Goal: Information Seeking & Learning: Learn about a topic

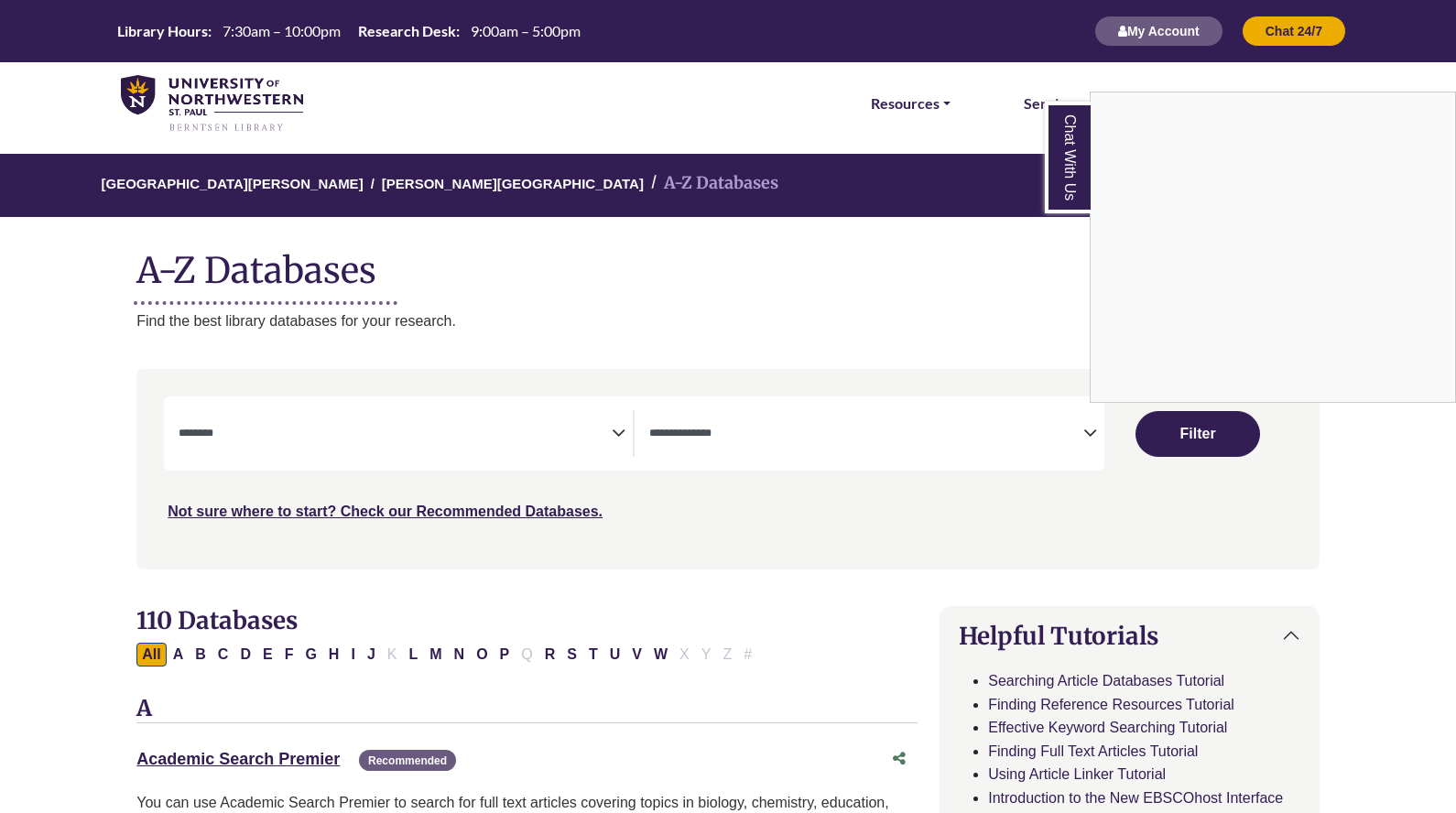
select select "Database Subject Filter"
select select "Database Types Filter"
click at [509, 414] on div "Chat With Us" at bounding box center [728, 406] width 1456 height 813
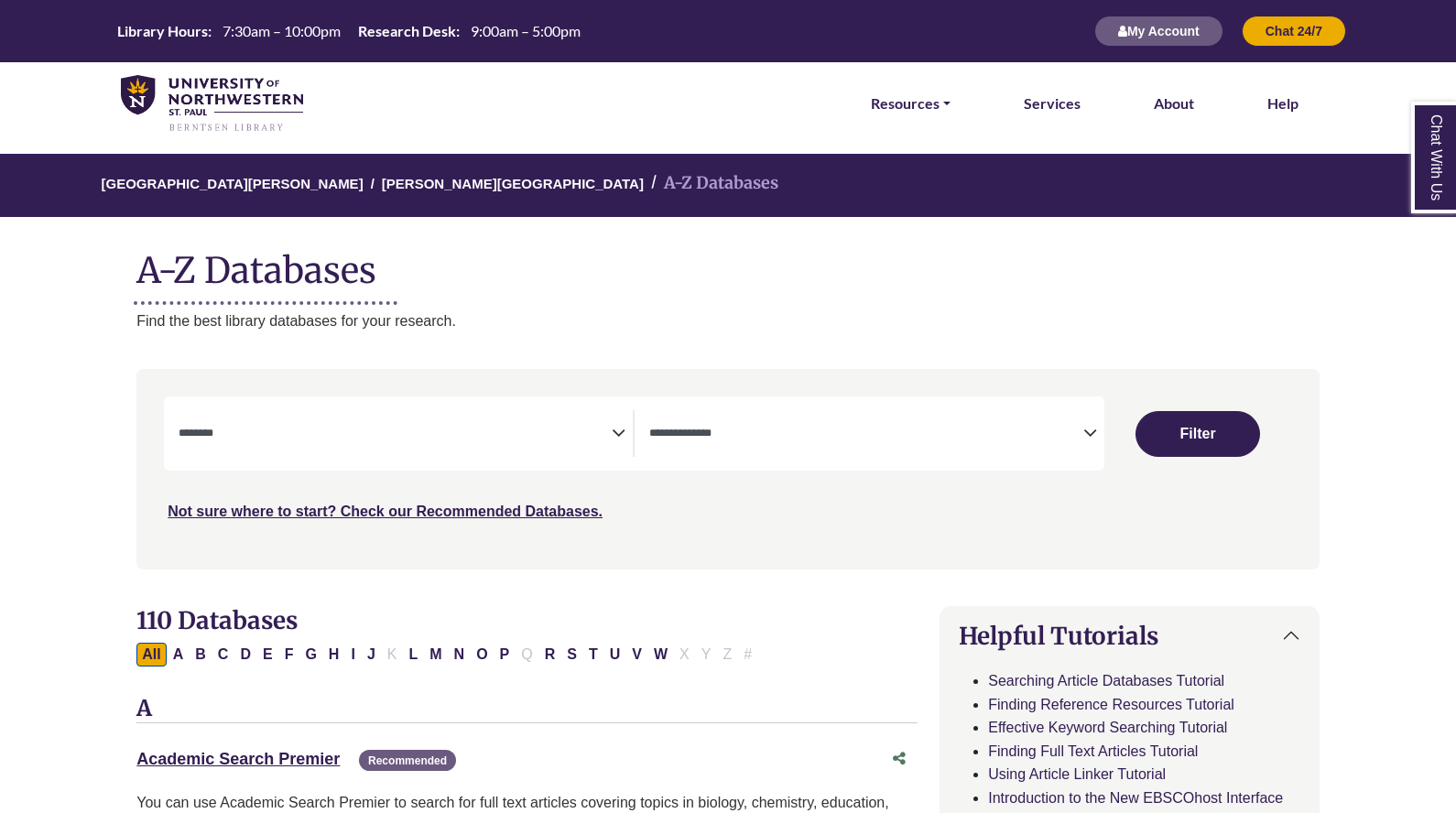
click at [572, 390] on div "Search filters" at bounding box center [728, 468] width 1161 height 185
click at [546, 435] on textarea "Search" at bounding box center [394, 434] width 433 height 14
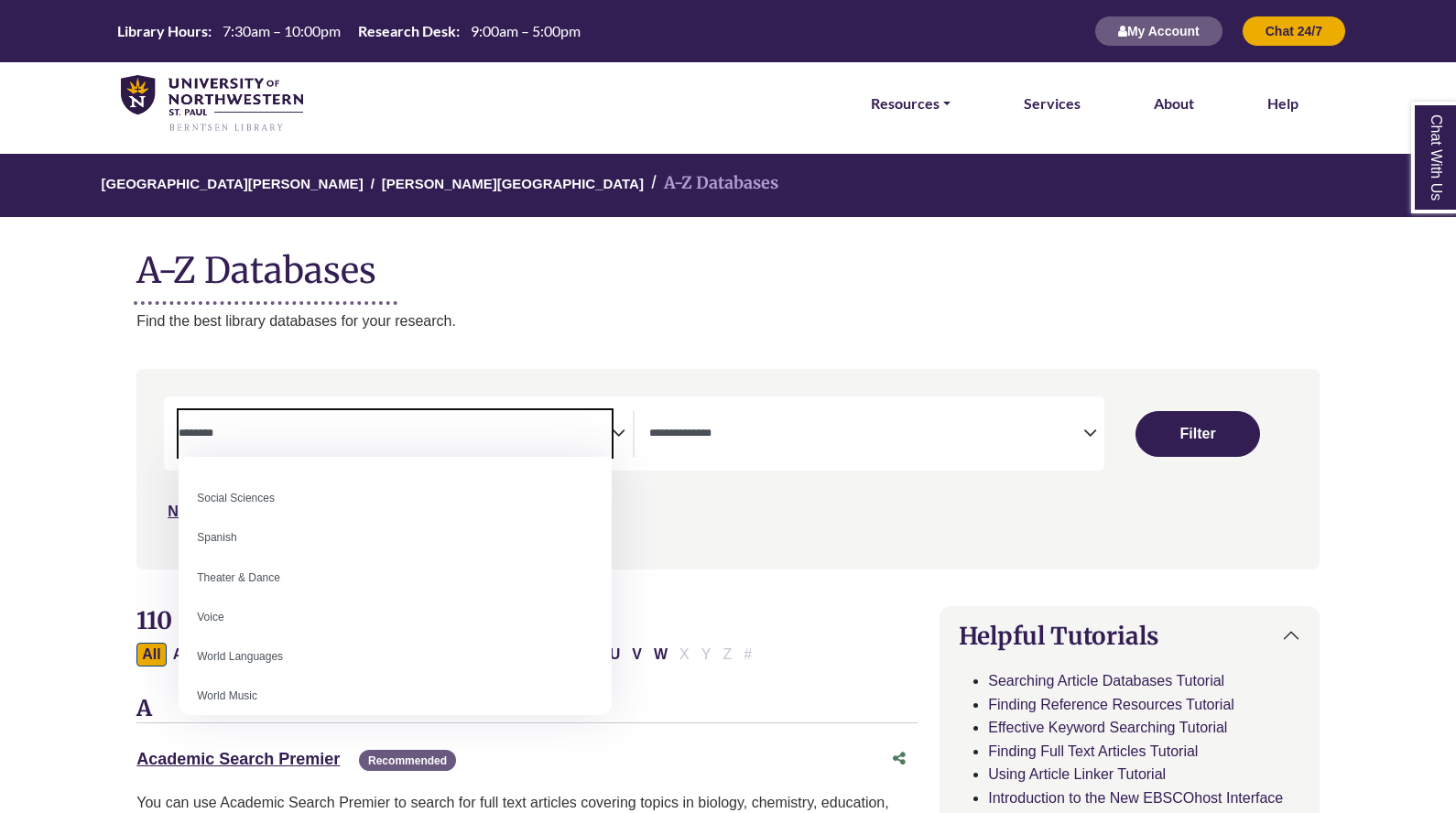
scroll to position [1629, 0]
select select "******"
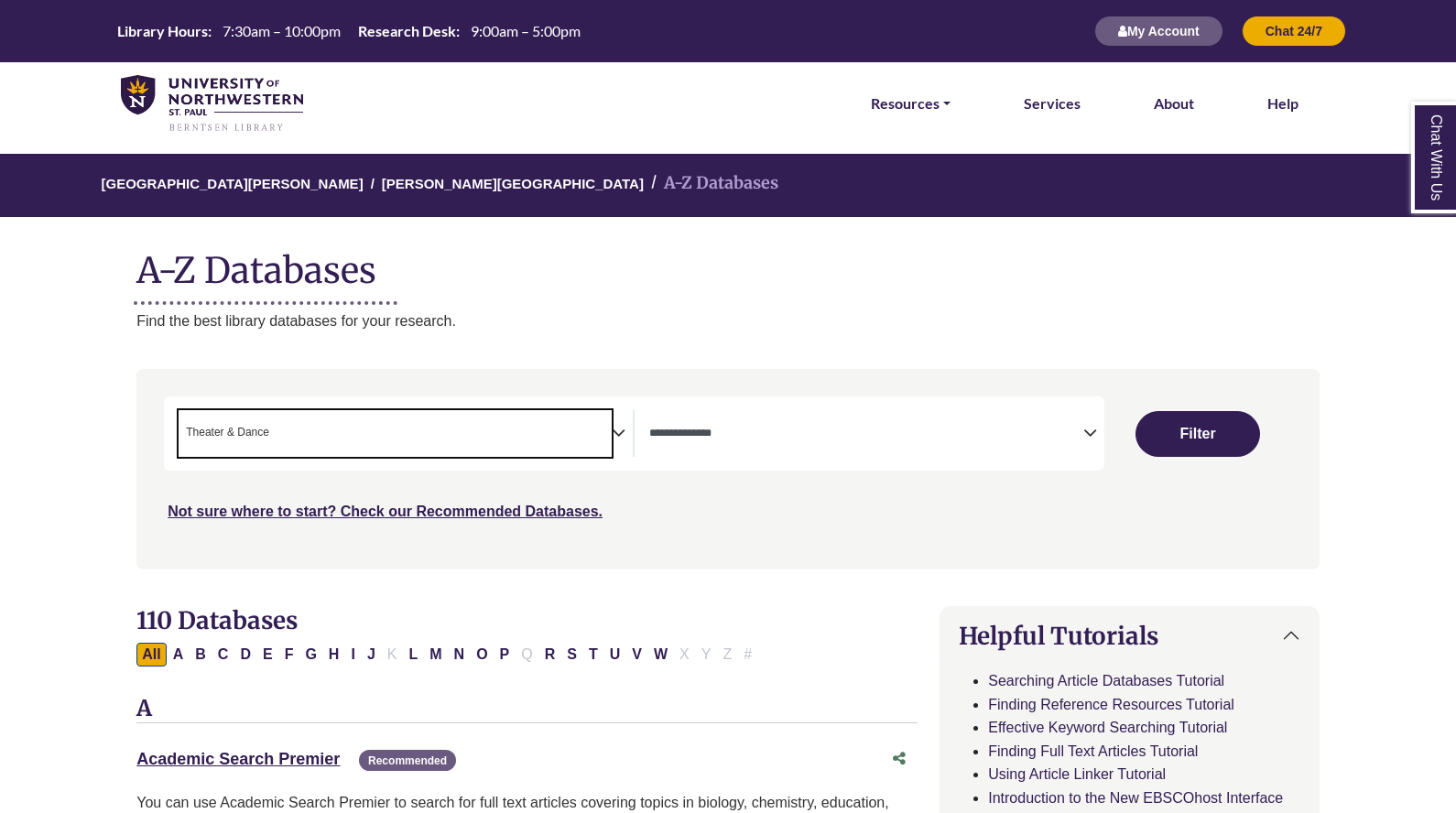
click at [745, 436] on textarea "Search" at bounding box center [866, 434] width 433 height 14
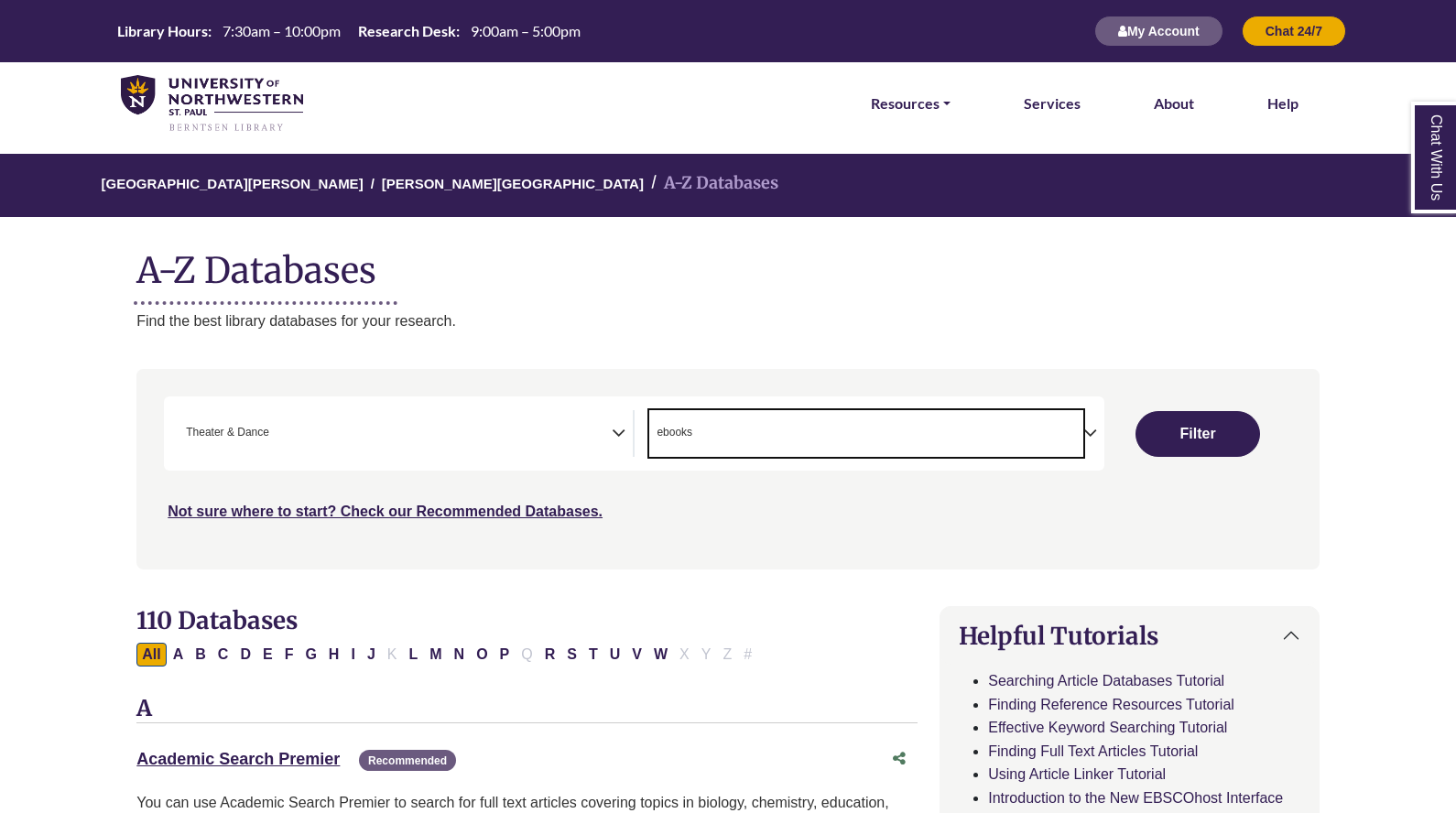
scroll to position [18, 0]
click at [778, 426] on span "× ebooks" at bounding box center [866, 433] width 433 height 47
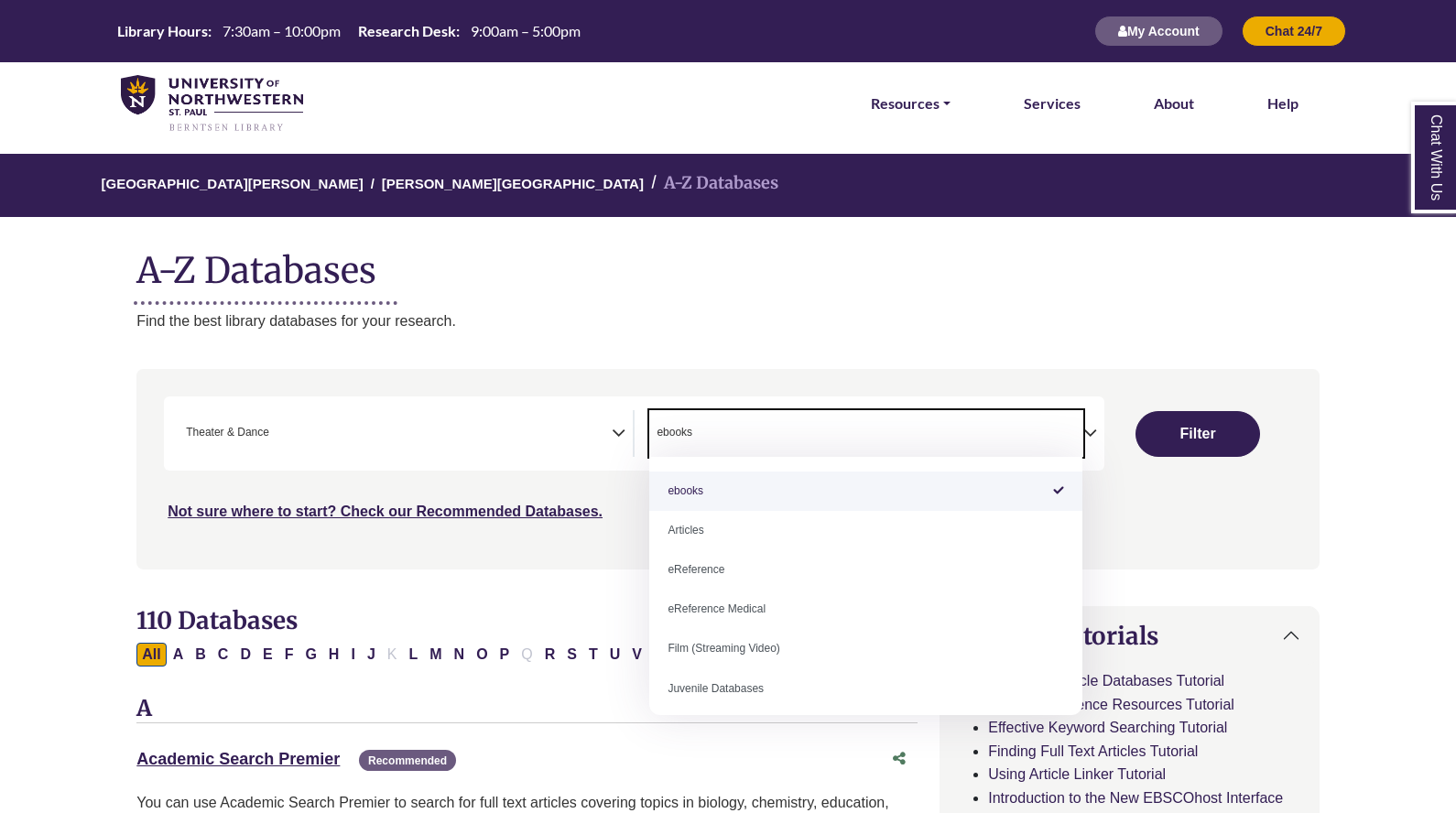
select select "*****"
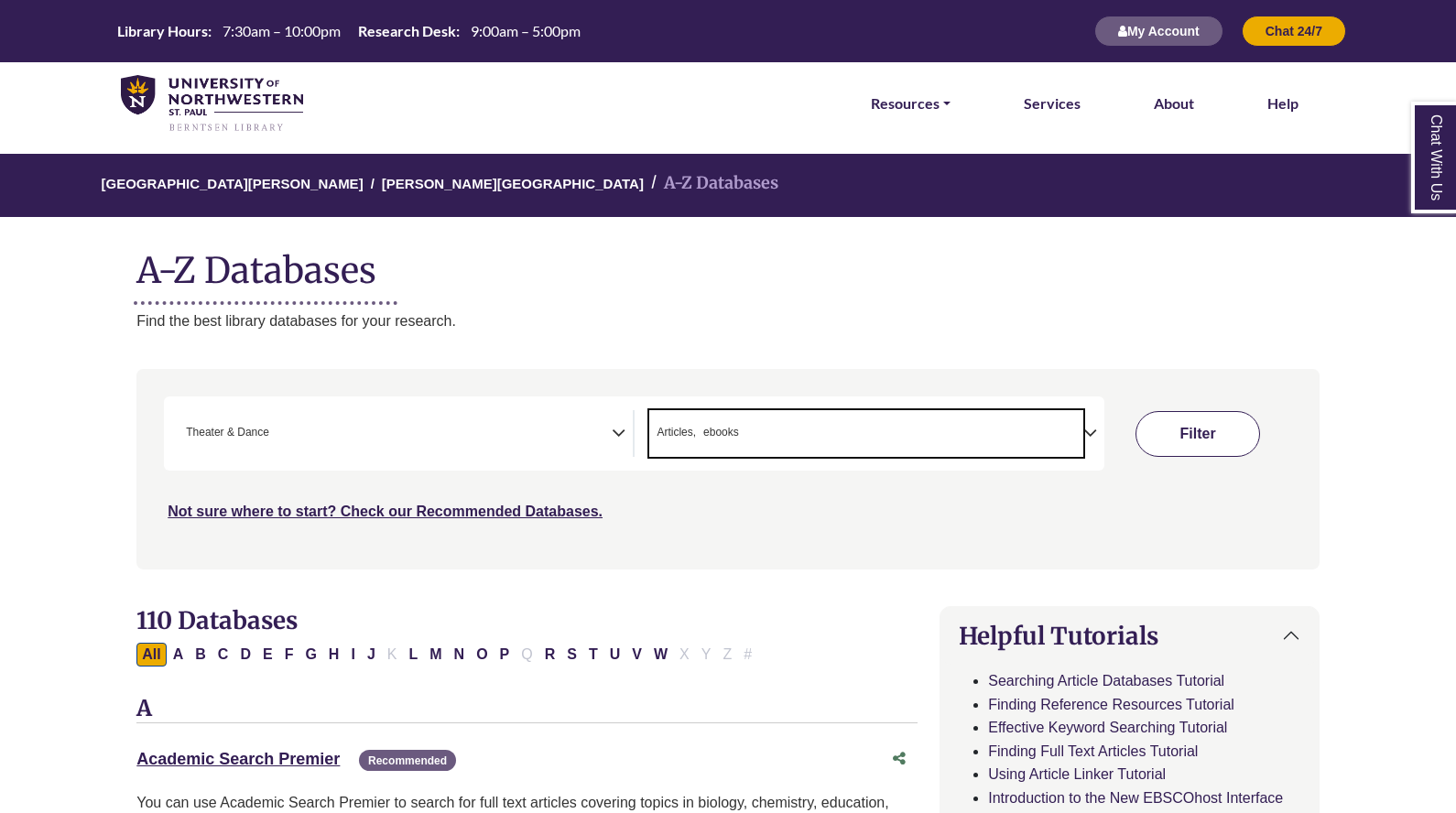
click at [1183, 432] on button "Filter" at bounding box center [1197, 434] width 125 height 46
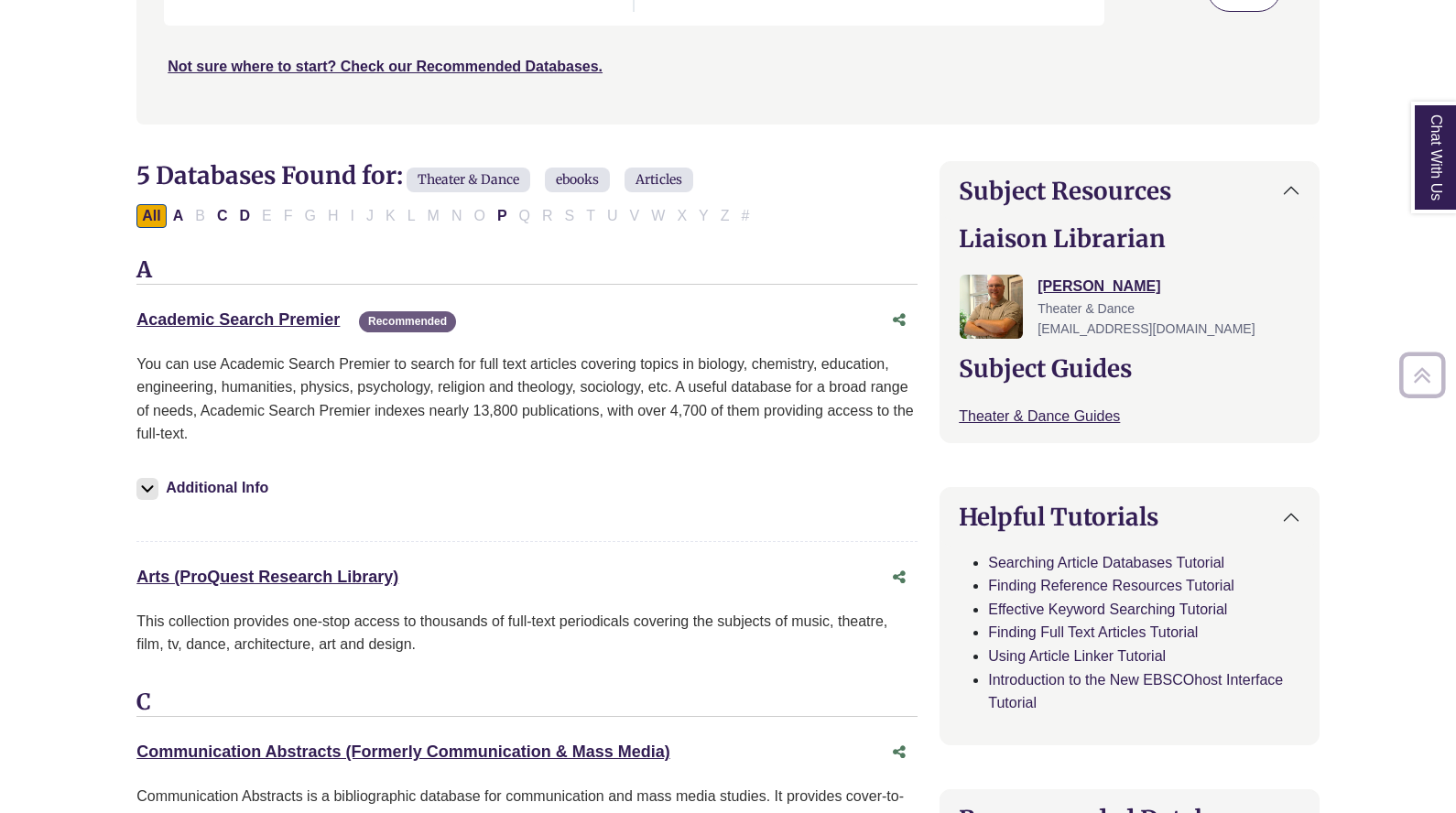
scroll to position [445, 0]
click at [227, 311] on link "Academic Search Premier This link opens in a new window" at bounding box center [237, 319] width 203 height 18
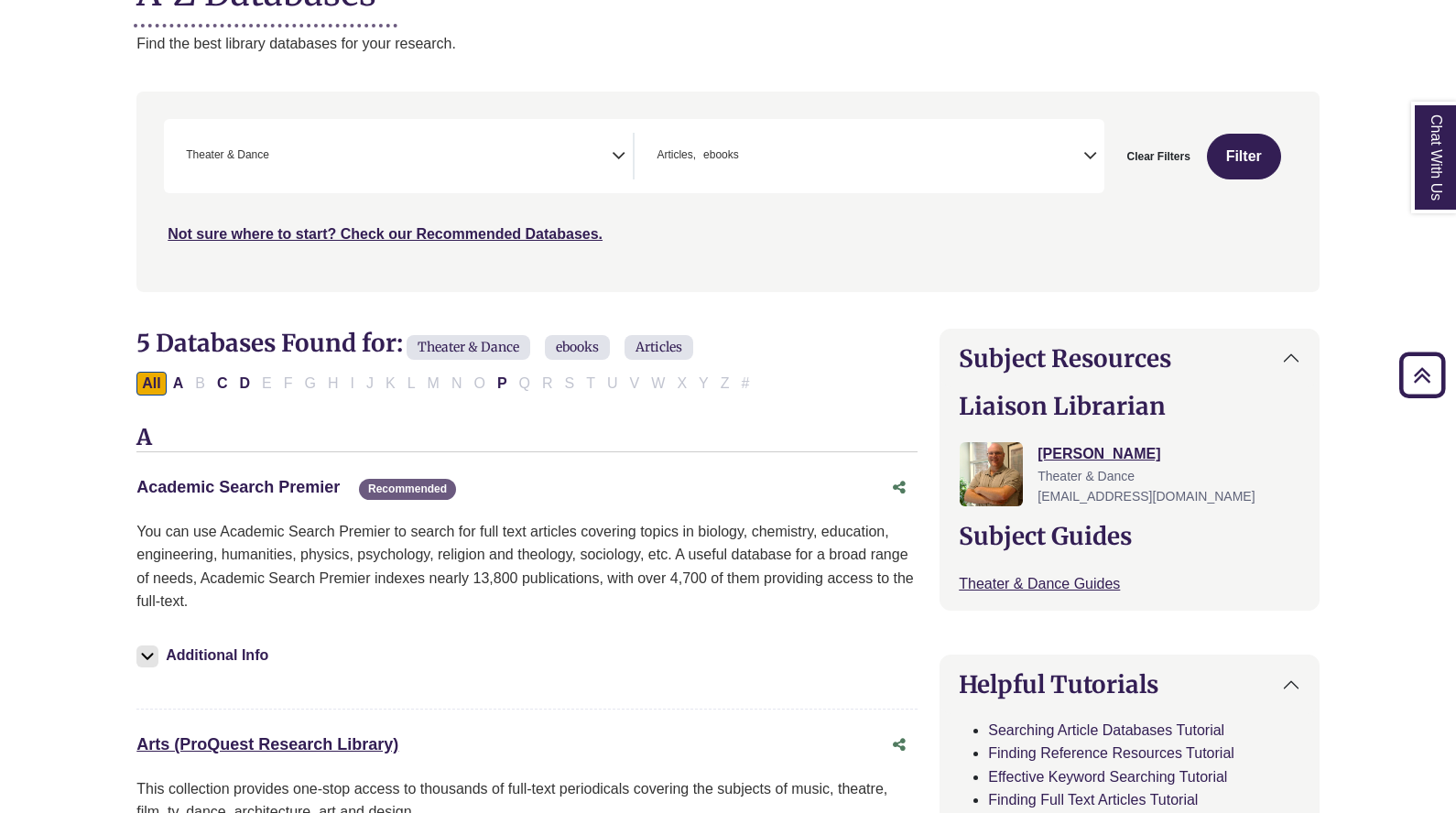
scroll to position [0, 0]
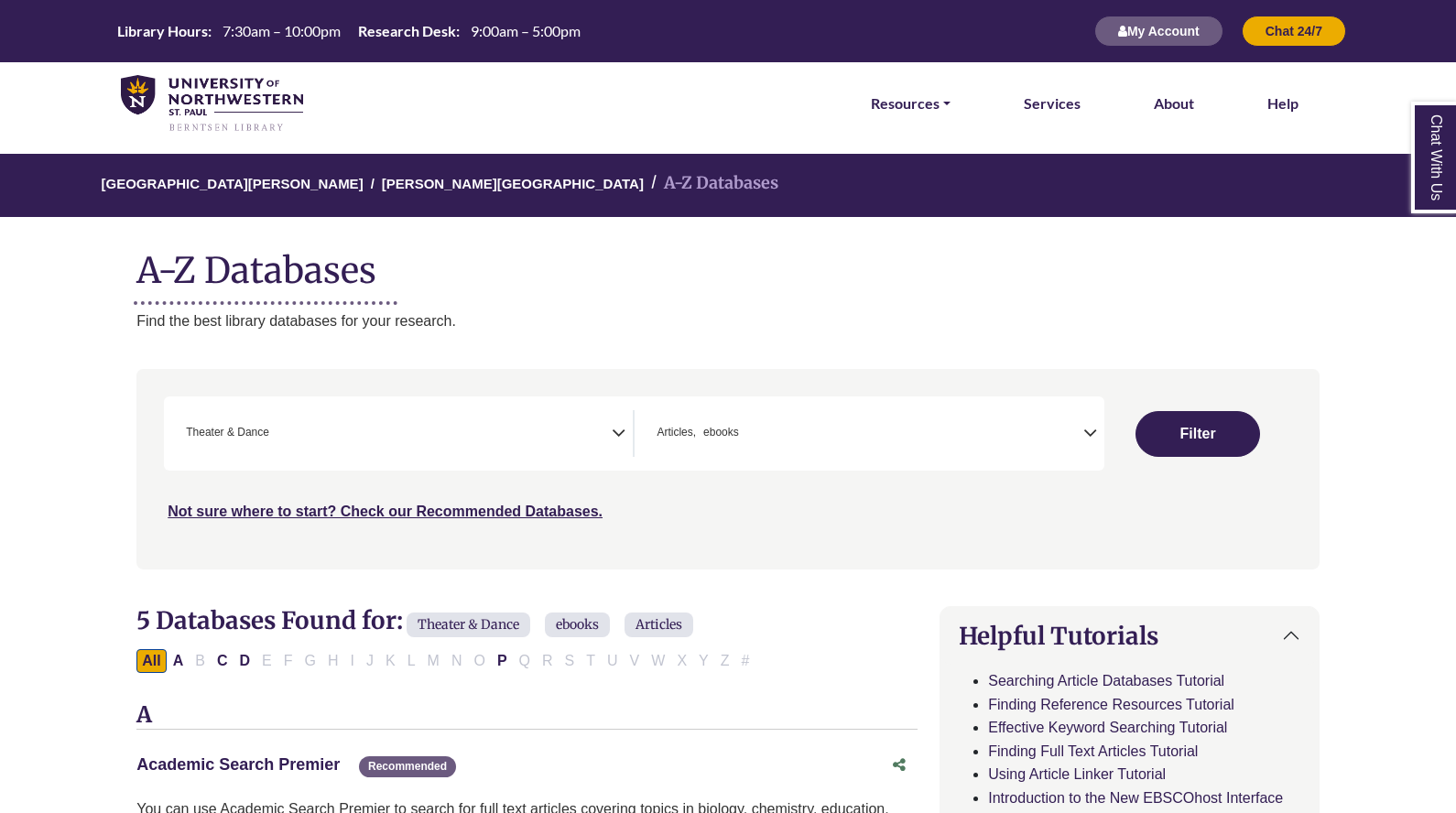
select select "Database Subject Filter"
select select "Database Types Filter"
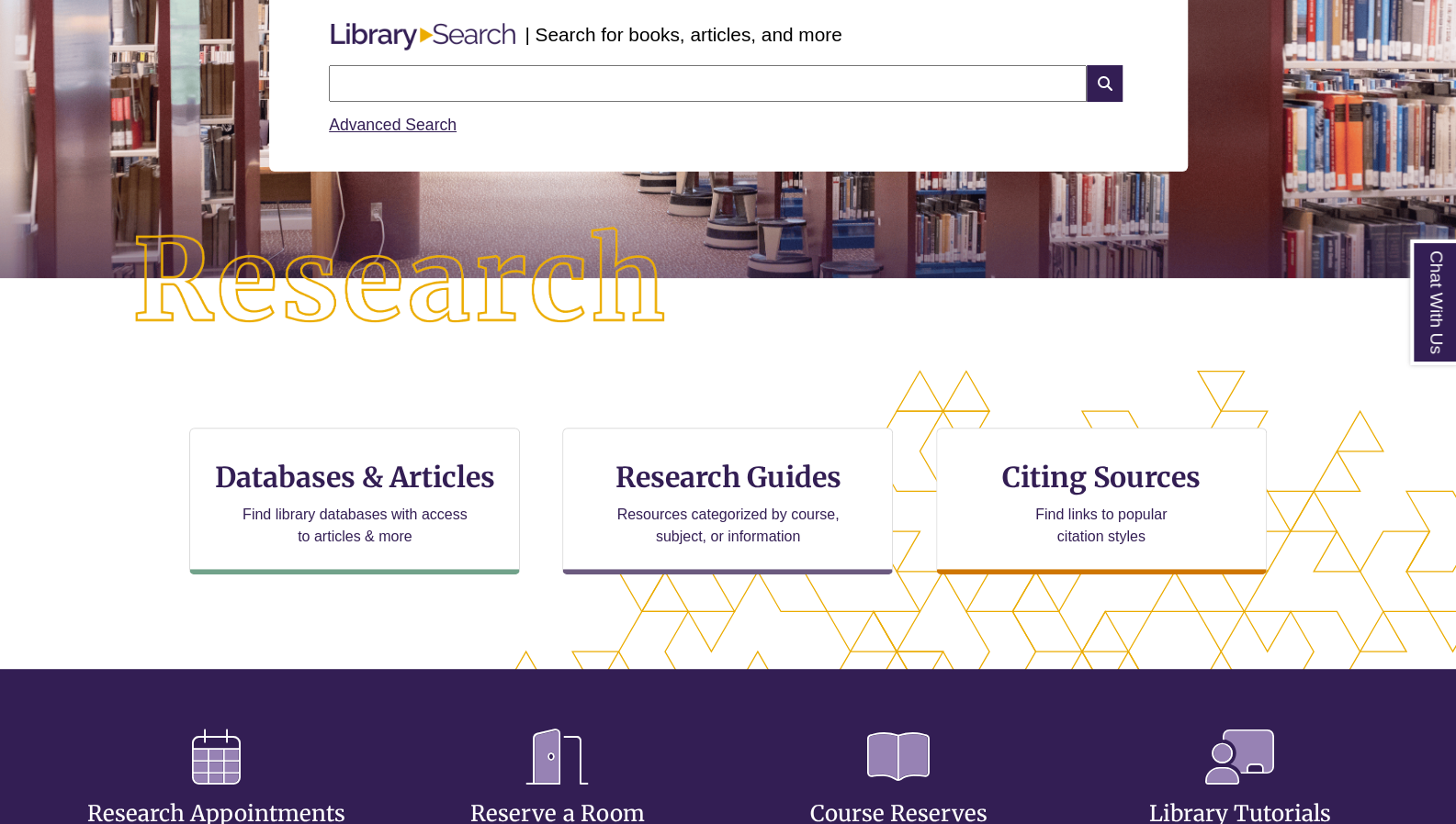
click at [802, 84] on input "text" at bounding box center [707, 83] width 758 height 36
type input "**********"
